Goal: Transaction & Acquisition: Purchase product/service

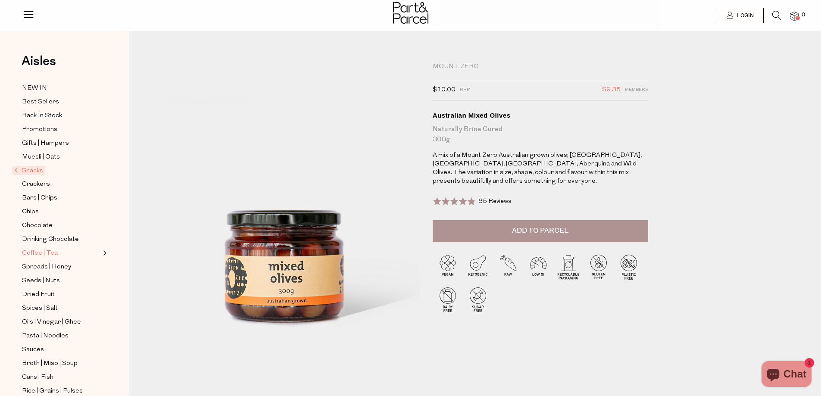
click at [45, 248] on span "Coffee | Tea" at bounding box center [40, 253] width 36 height 10
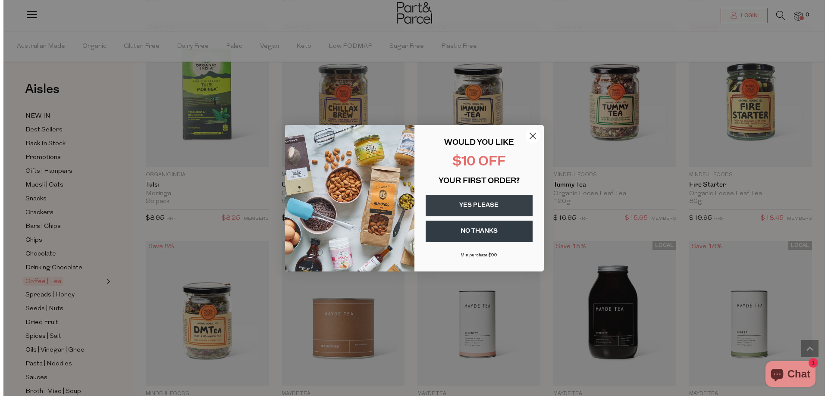
scroll to position [1432, 0]
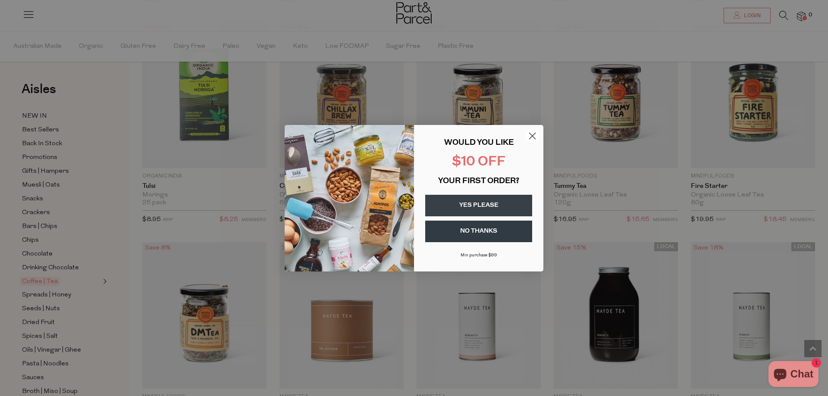
click at [568, 225] on div "Close dialog WOULD YOU LIKE $10 OFF YOUR FIRST ORDER? YES PLEASE NO THANKS Min …" at bounding box center [414, 198] width 828 height 396
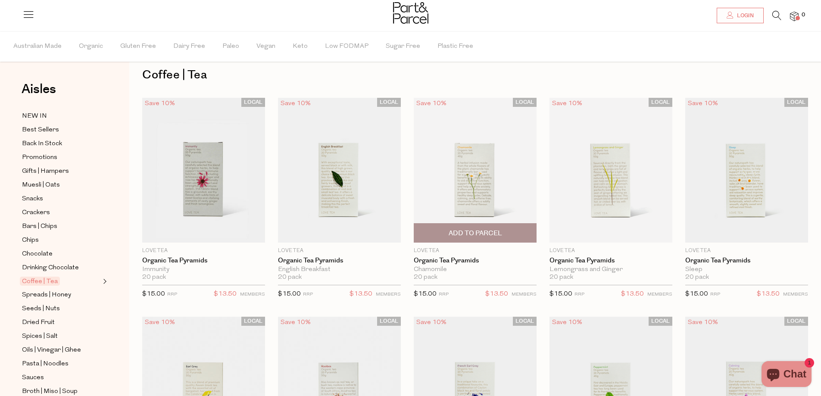
scroll to position [0, 0]
